Goal: Navigation & Orientation: Go to known website

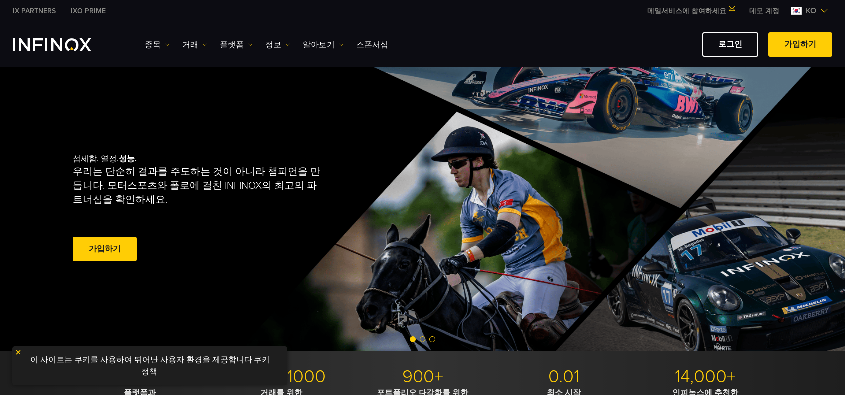
click at [736, 44] on link "로그인" at bounding box center [730, 44] width 56 height 24
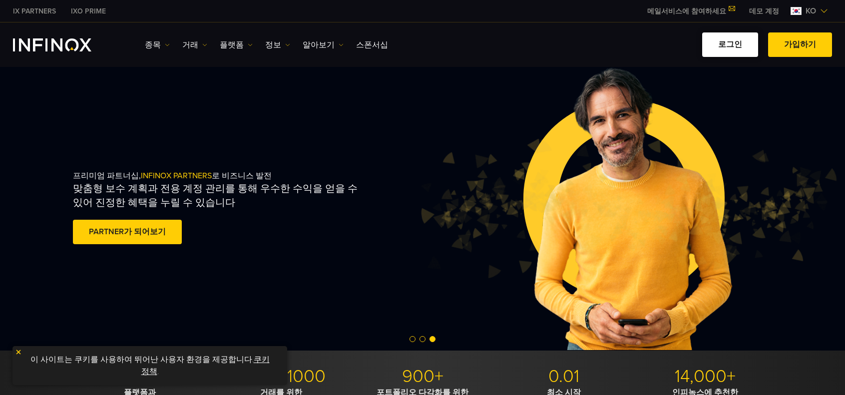
click at [730, 42] on link "로그인" at bounding box center [730, 44] width 56 height 24
